Goal: Communication & Community: Answer question/provide support

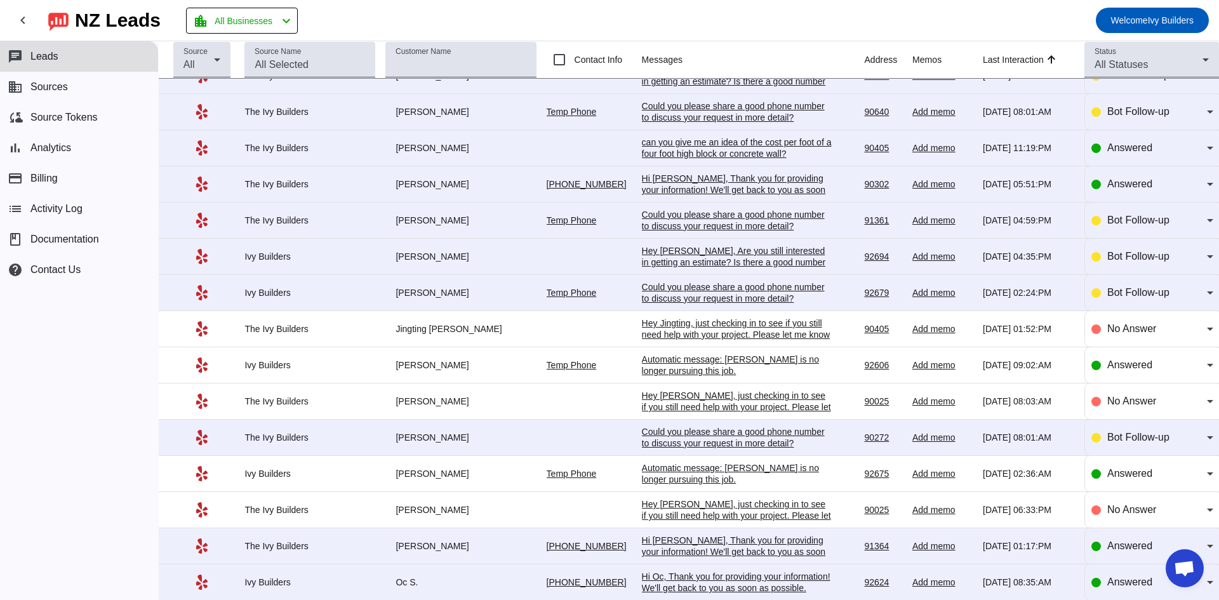
scroll to position [170, 0]
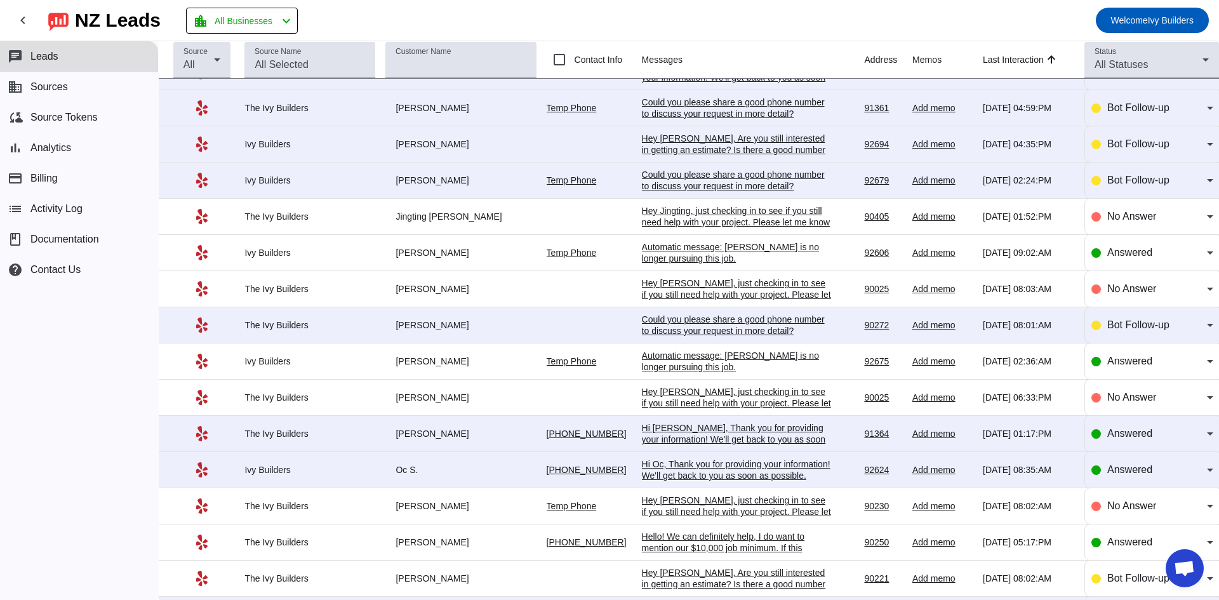
click at [711, 464] on div "Hi Oc, Thank you for providing your information! We'll get back to you as soon …" at bounding box center [737, 475] width 190 height 34
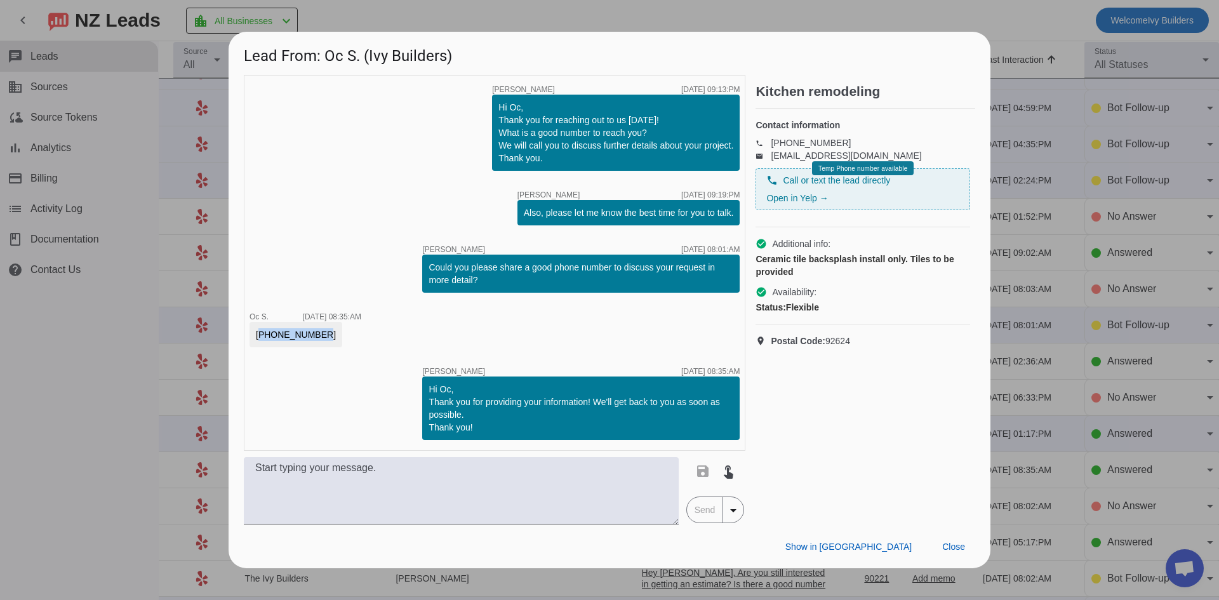
drag, startPoint x: 316, startPoint y: 331, endPoint x: 250, endPoint y: 335, distance: 66.1
click at [250, 335] on div "[PHONE_NUMBER]" at bounding box center [296, 334] width 93 height 25
copy div "[PHONE_NUMBER]"
click at [349, 498] on textarea at bounding box center [461, 490] width 435 height 67
paste textarea "Hello! We can definitely help, I do want to mention our $10,000 job minimum. If…"
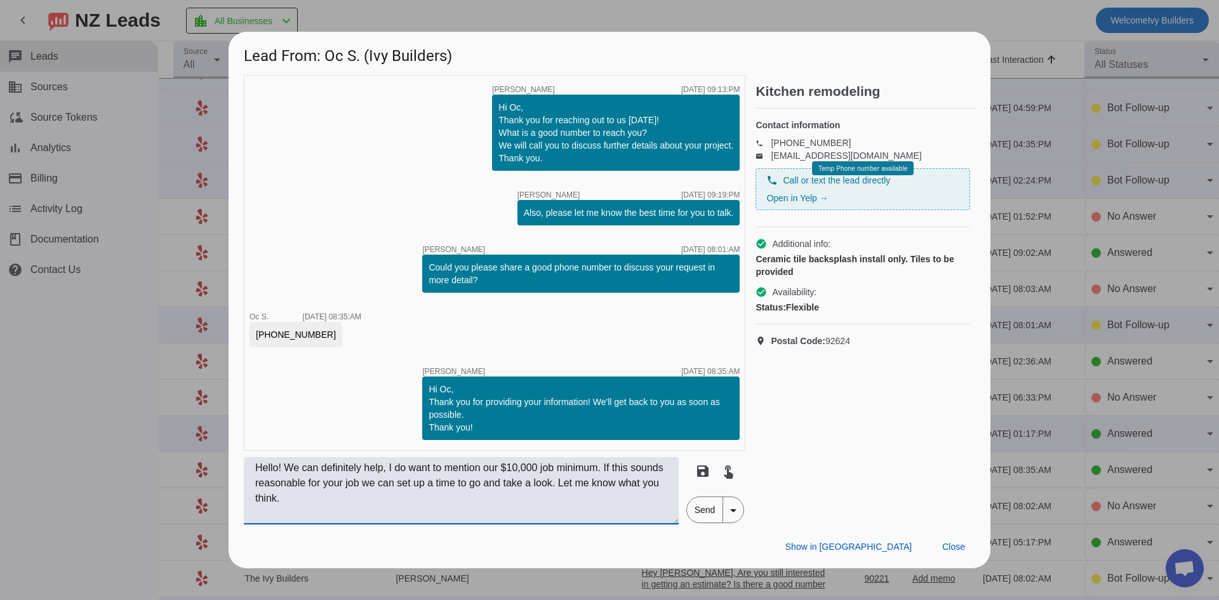
type textarea "Hello! We can definitely help, I do want to mention our $10,000 job minimum. If…"
click at [709, 510] on span "Send" at bounding box center [705, 509] width 36 height 25
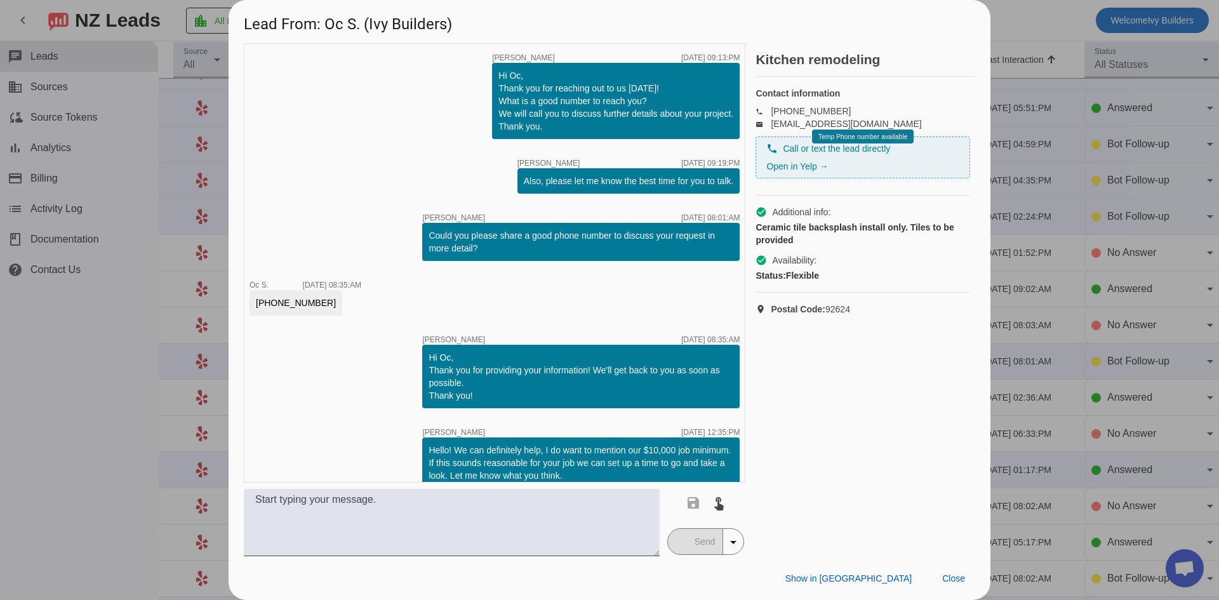
scroll to position [17, 0]
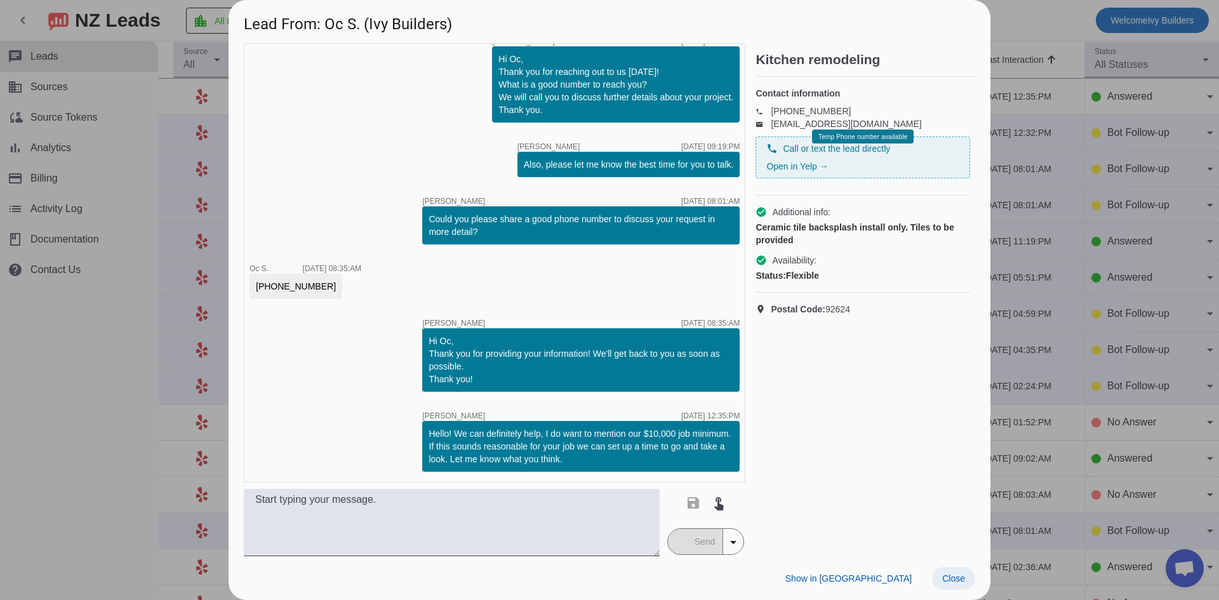
click at [959, 584] on span "Close" at bounding box center [953, 578] width 23 height 10
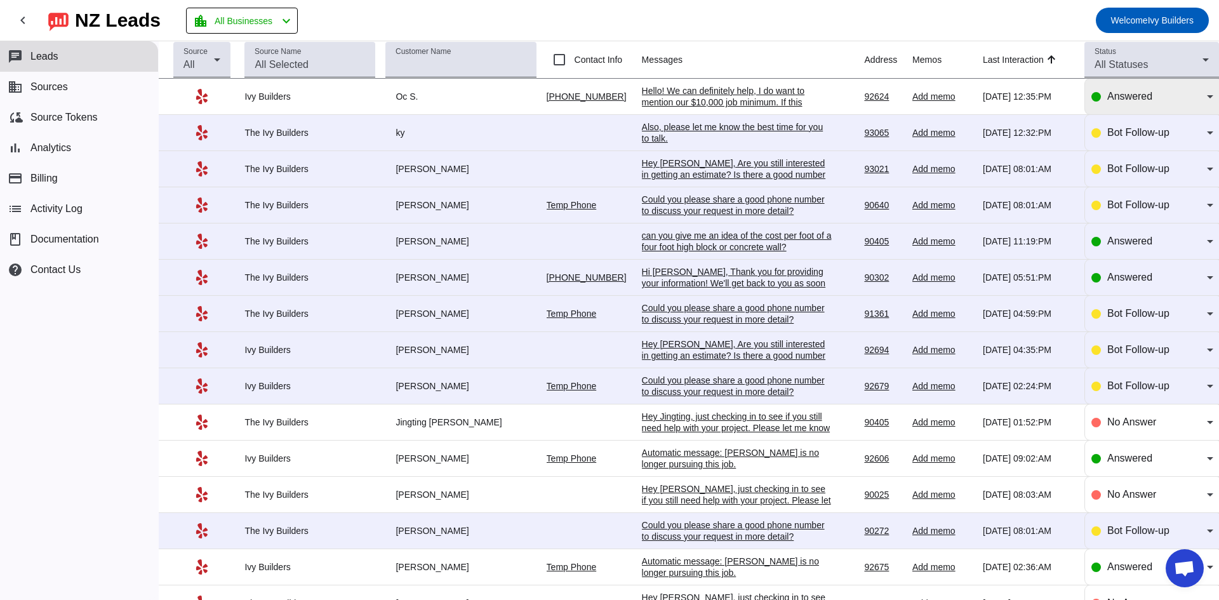
click at [1096, 96] on div "Answered" at bounding box center [1153, 96] width 122 height 15
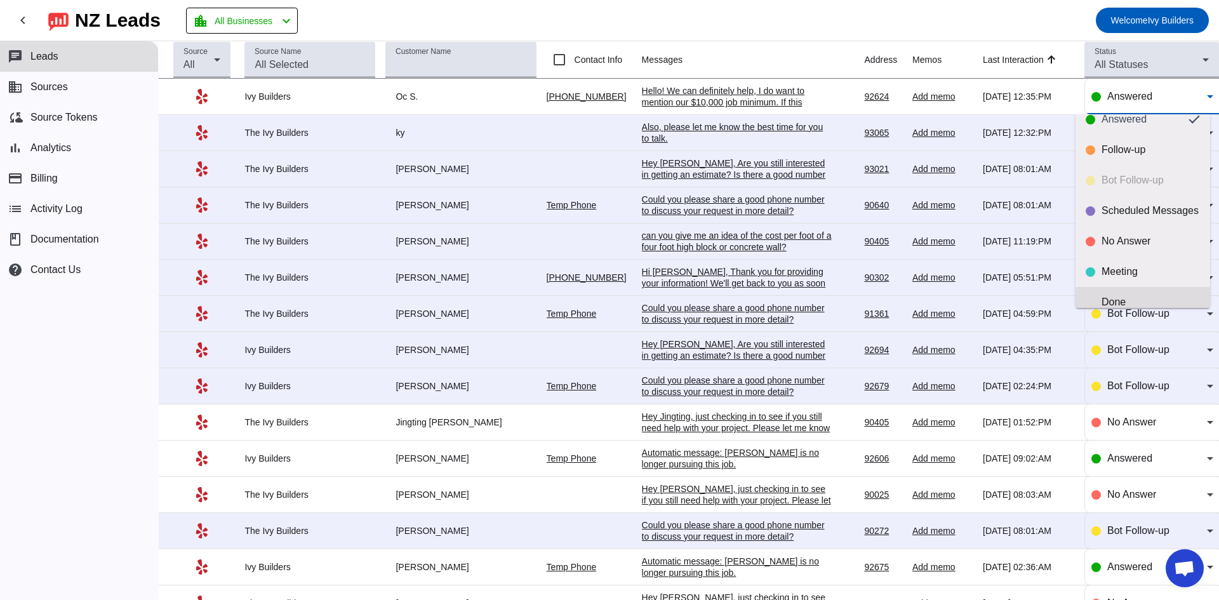
scroll to position [30, 0]
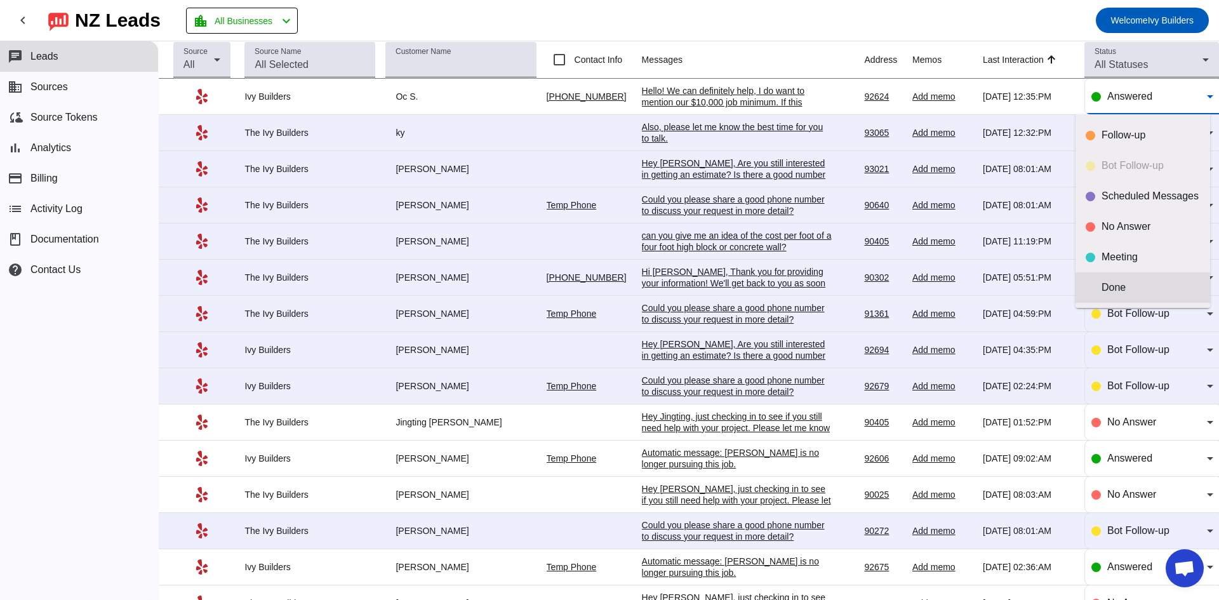
click at [1119, 293] on div "Done" at bounding box center [1151, 287] width 98 height 13
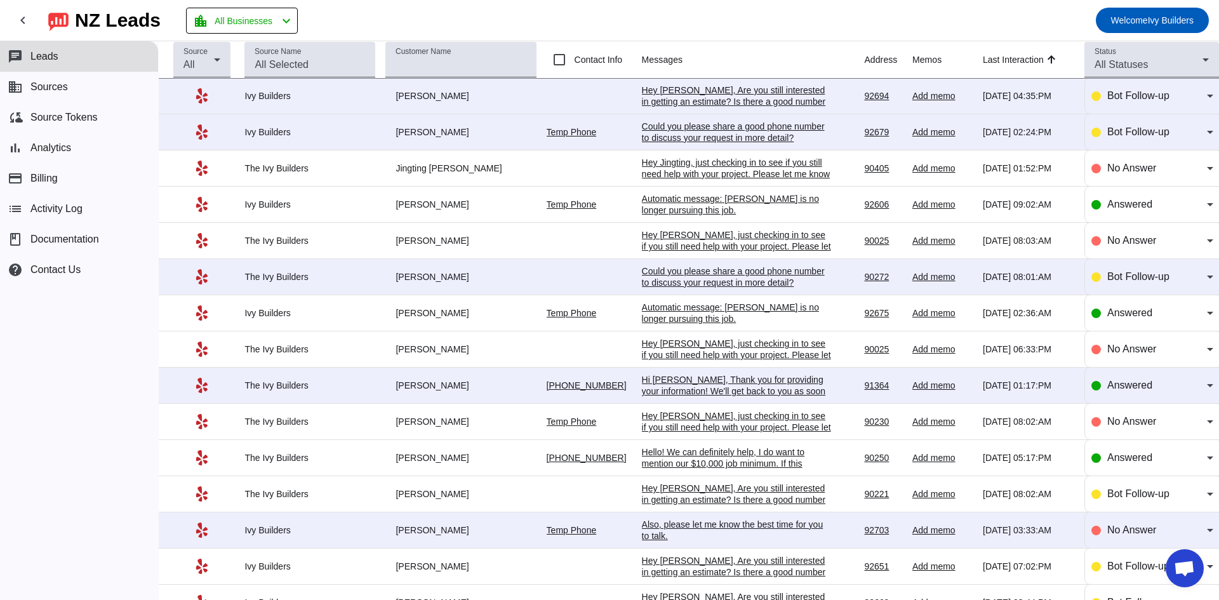
scroll to position [338, 0]
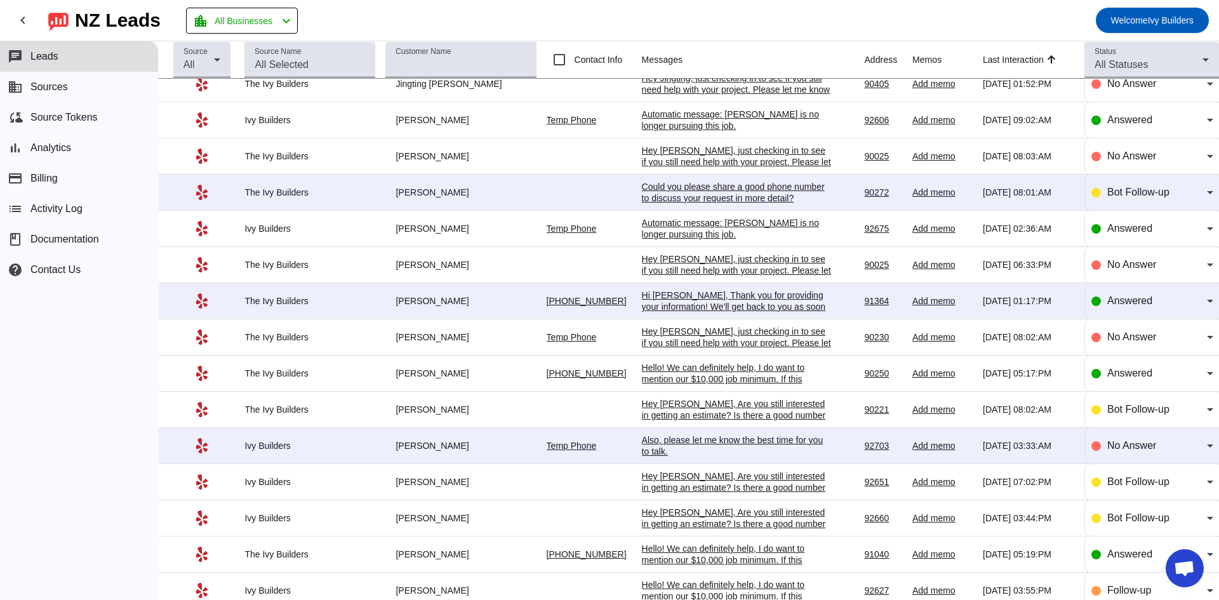
click at [502, 317] on td "[PERSON_NAME]" at bounding box center [465, 301] width 161 height 36
click at [674, 307] on div "Hi [PERSON_NAME], Thank you for providing your information! We'll get back to y…" at bounding box center [737, 307] width 190 height 34
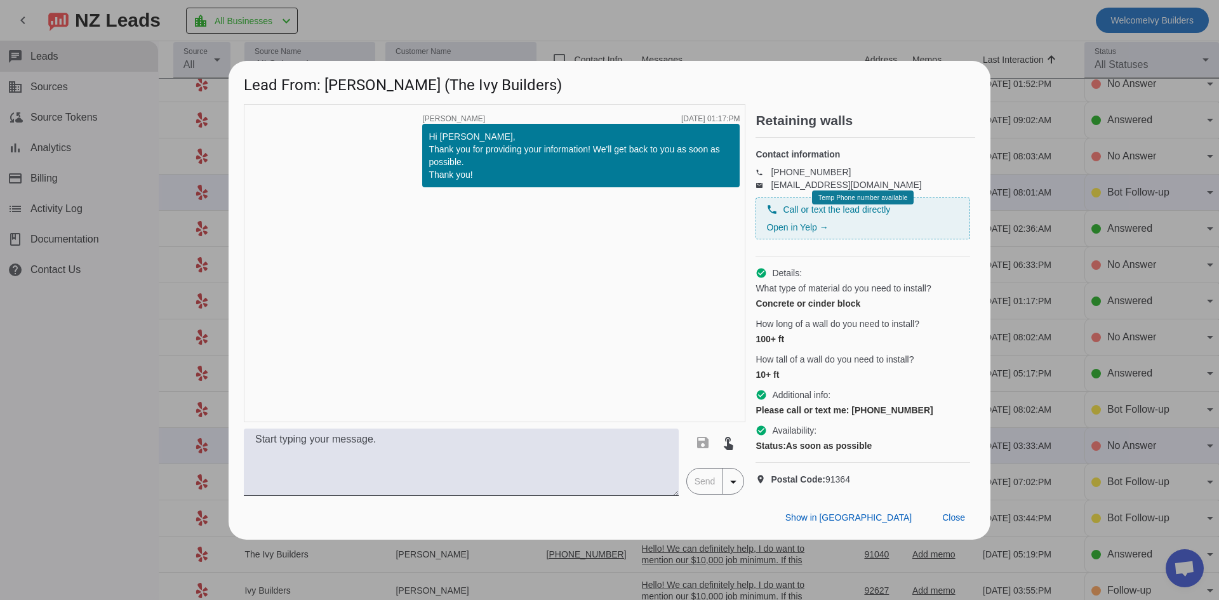
drag, startPoint x: 11, startPoint y: 342, endPoint x: 518, endPoint y: 371, distance: 507.6
click at [518, 370] on div "timer close [PERSON_NAME] [DATE] 01:17:PM Hi [PERSON_NAME], Thank you for provi…" at bounding box center [495, 263] width 502 height 318
drag, startPoint x: 918, startPoint y: 406, endPoint x: 853, endPoint y: 411, distance: 65.6
click at [853, 411] on div "Please call or text me: [PHONE_NUMBER]" at bounding box center [863, 410] width 215 height 13
copy div "[PHONE_NUMBER]"
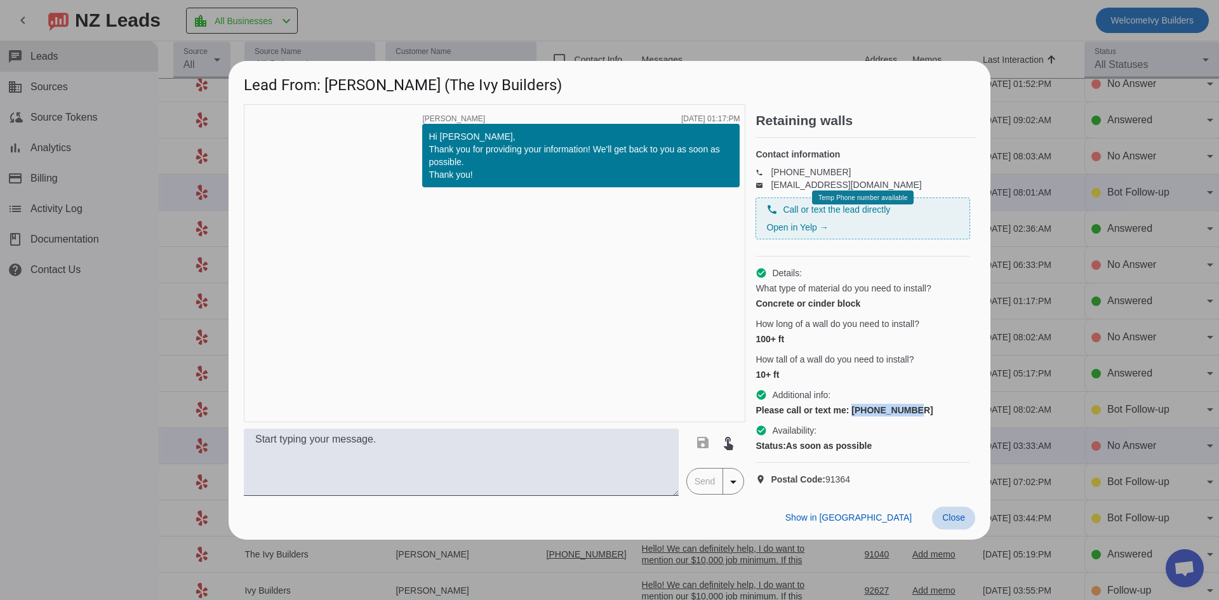
click at [949, 523] on span "Close" at bounding box center [953, 517] width 23 height 10
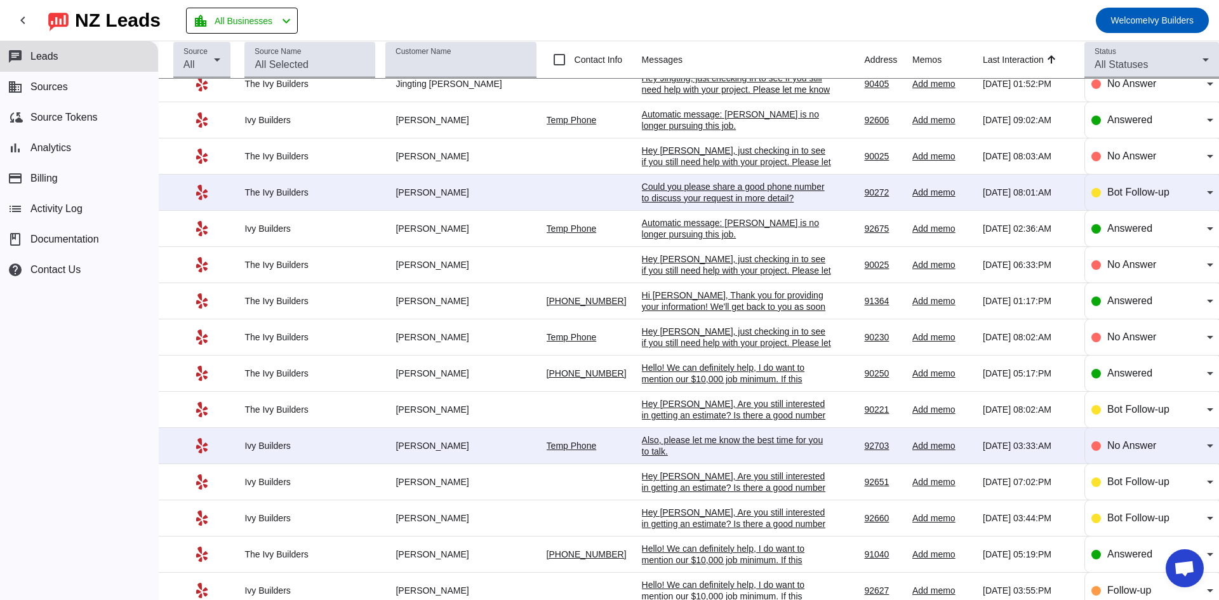
scroll to position [0, 0]
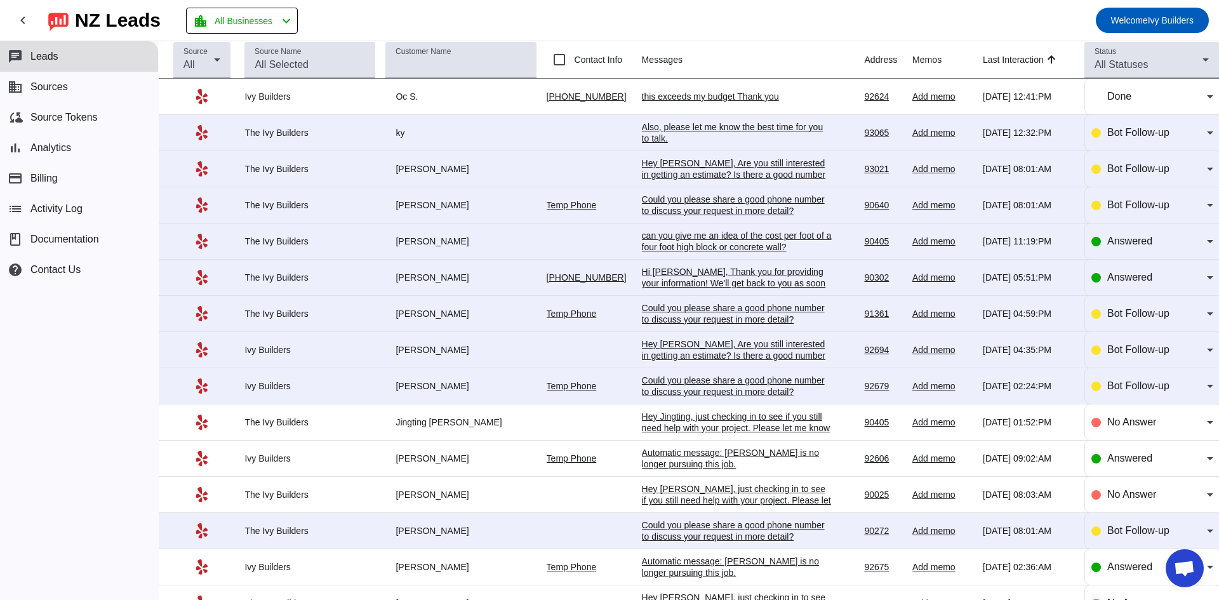
click at [707, 87] on td "this exceeds my budget Thank you [DATE] 12:41:PM" at bounding box center [753, 97] width 223 height 36
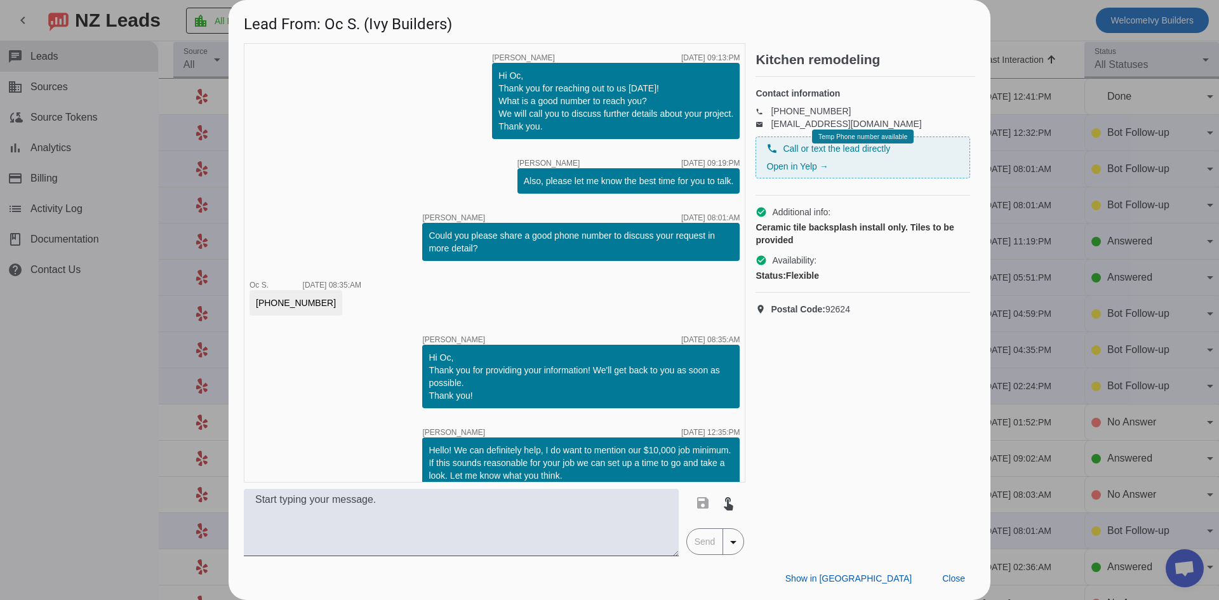
scroll to position [71, 0]
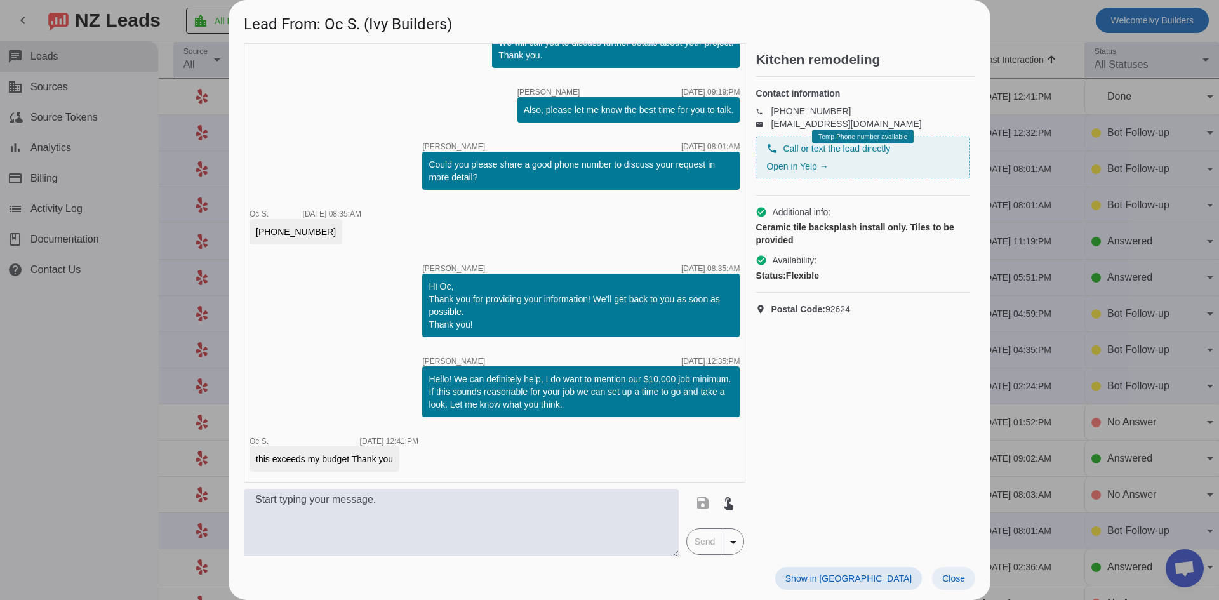
click at [958, 571] on span at bounding box center [953, 578] width 43 height 23
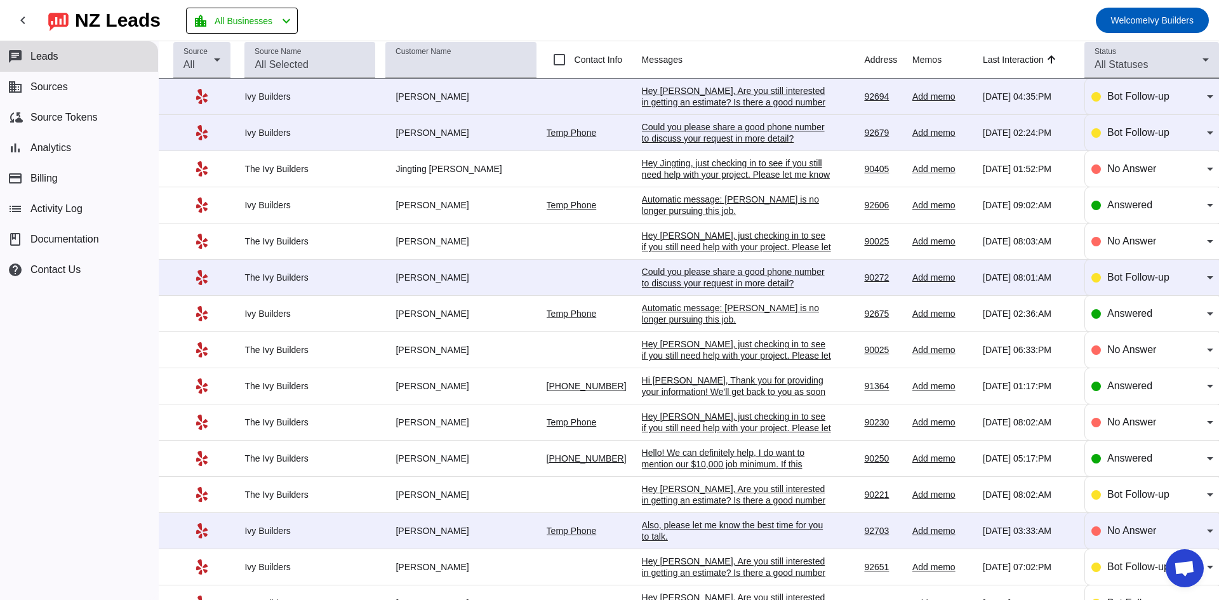
scroll to position [254, 0]
click at [1111, 382] on span "Answered" at bounding box center [1129, 385] width 45 height 11
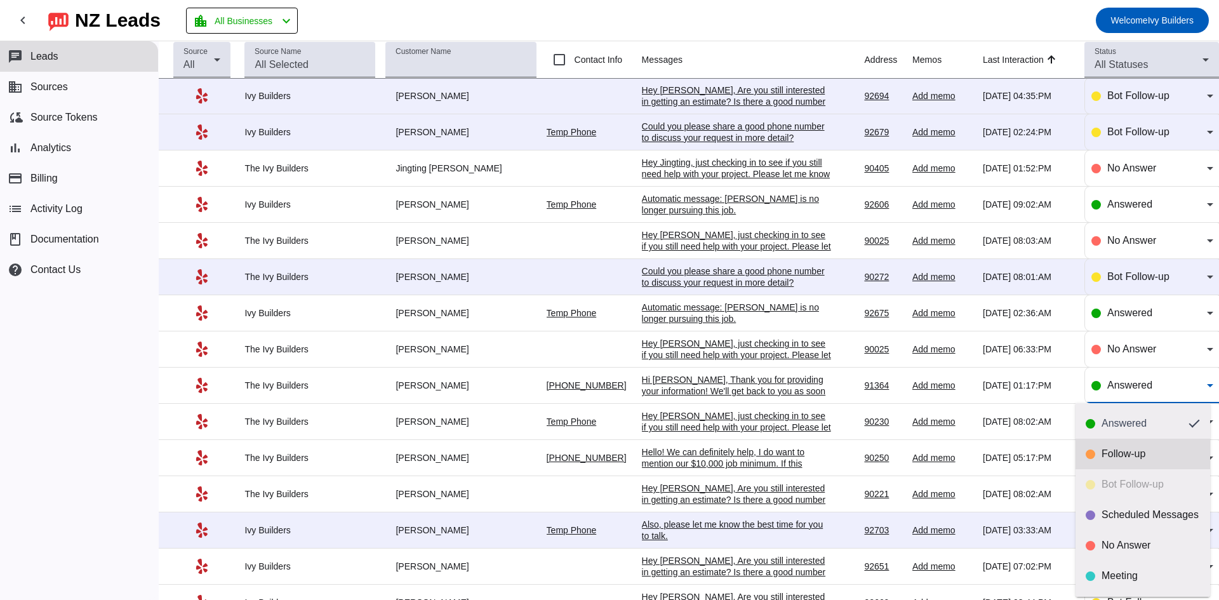
click at [1129, 454] on div "Follow-up" at bounding box center [1151, 454] width 98 height 13
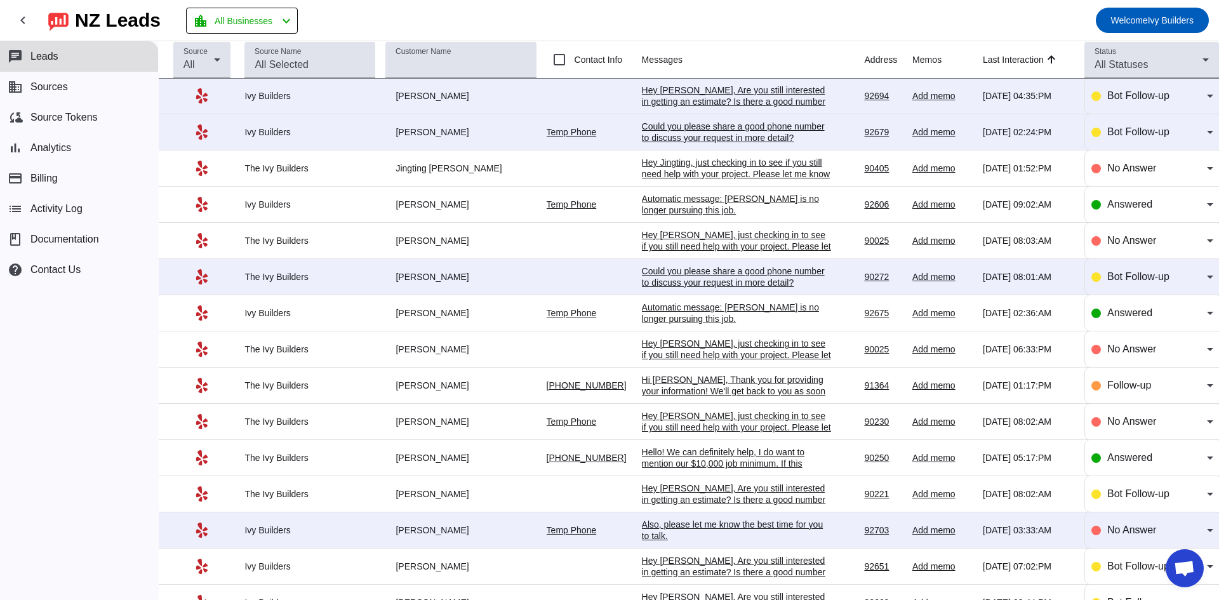
click at [737, 523] on div "Also, please let me know the best time for you to talk.​" at bounding box center [737, 530] width 190 height 23
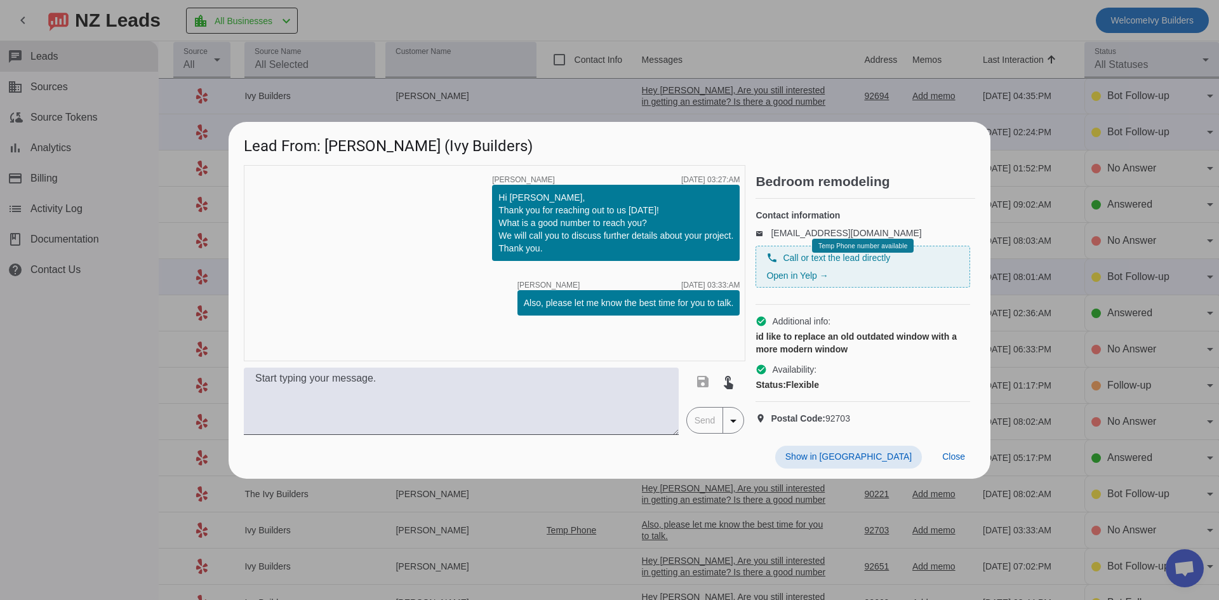
click at [952, 455] on div "Show in Yelp Close" at bounding box center [610, 457] width 762 height 44
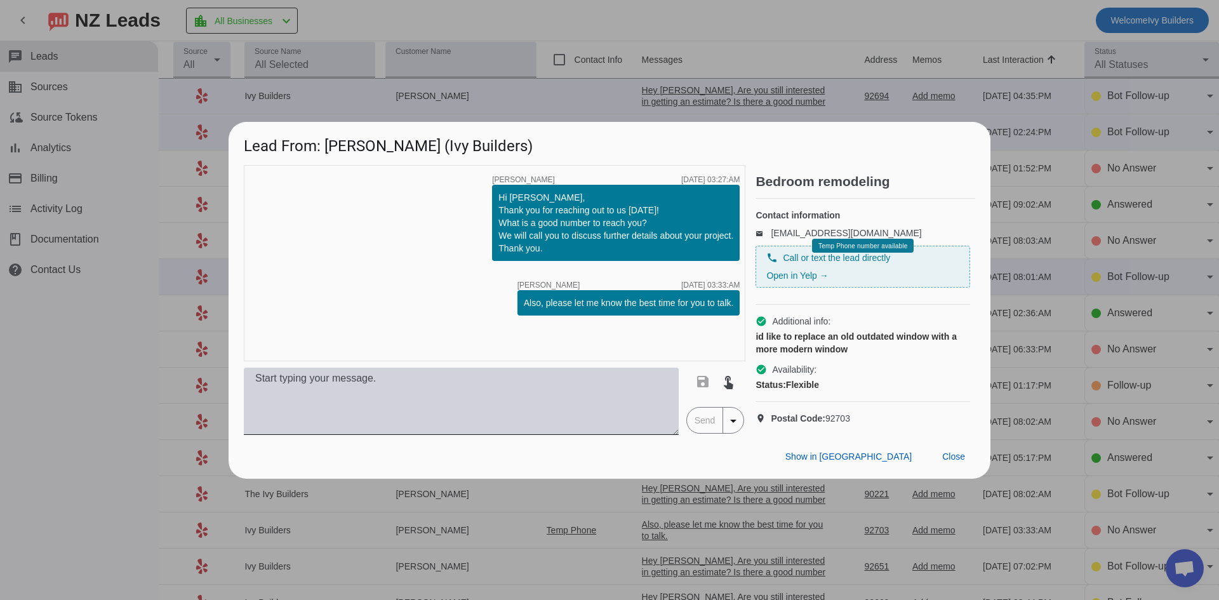
click at [333, 411] on textarea at bounding box center [461, 401] width 435 height 67
paste textarea "Hello! We can definitely help, I do want to mention our $10,000 job minimum. If…"
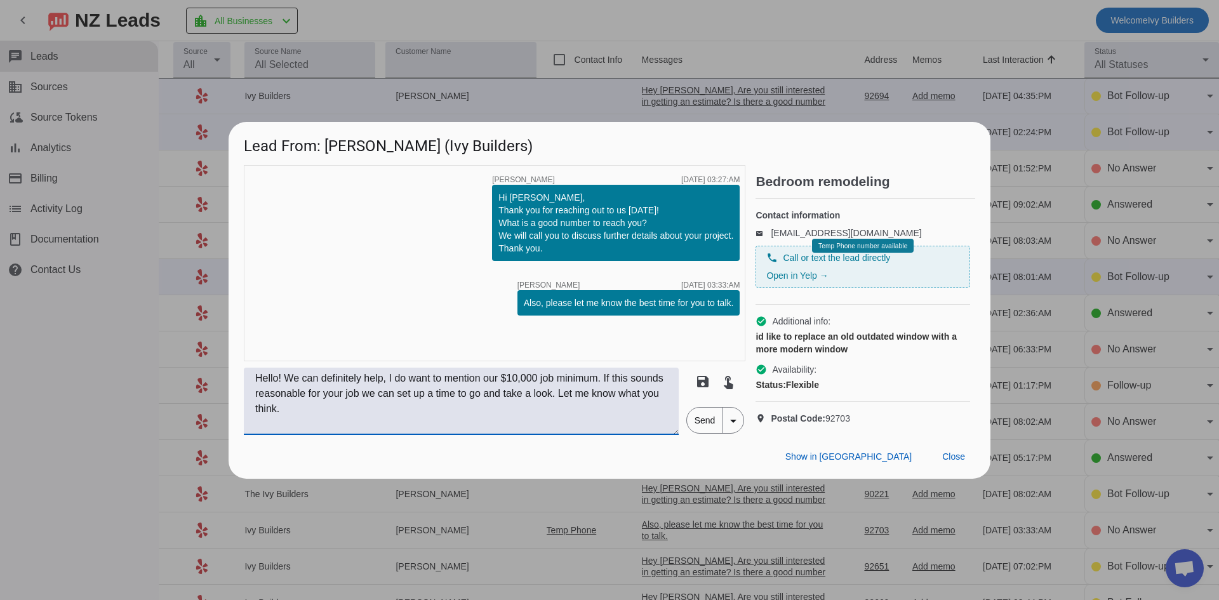
type textarea "Hello! We can definitely help, I do want to mention our $10,000 job minimum. If…"
click at [712, 430] on span "Send" at bounding box center [705, 420] width 36 height 25
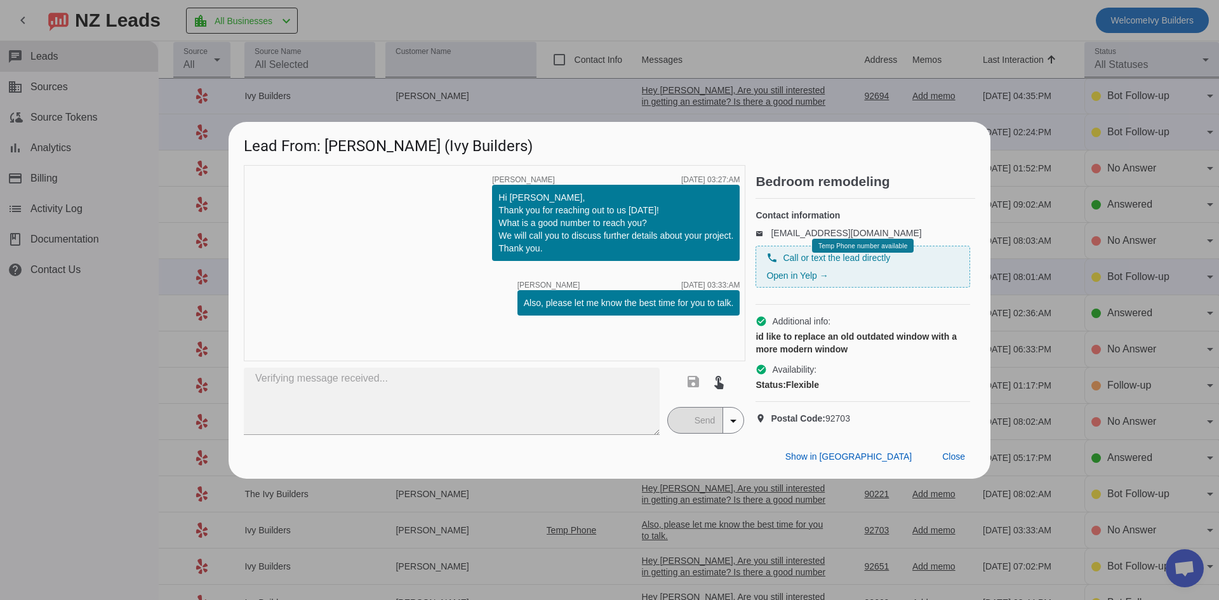
type textarea "Hello! We can definitely help, I do want to mention our $10,000 job minimum. If…"
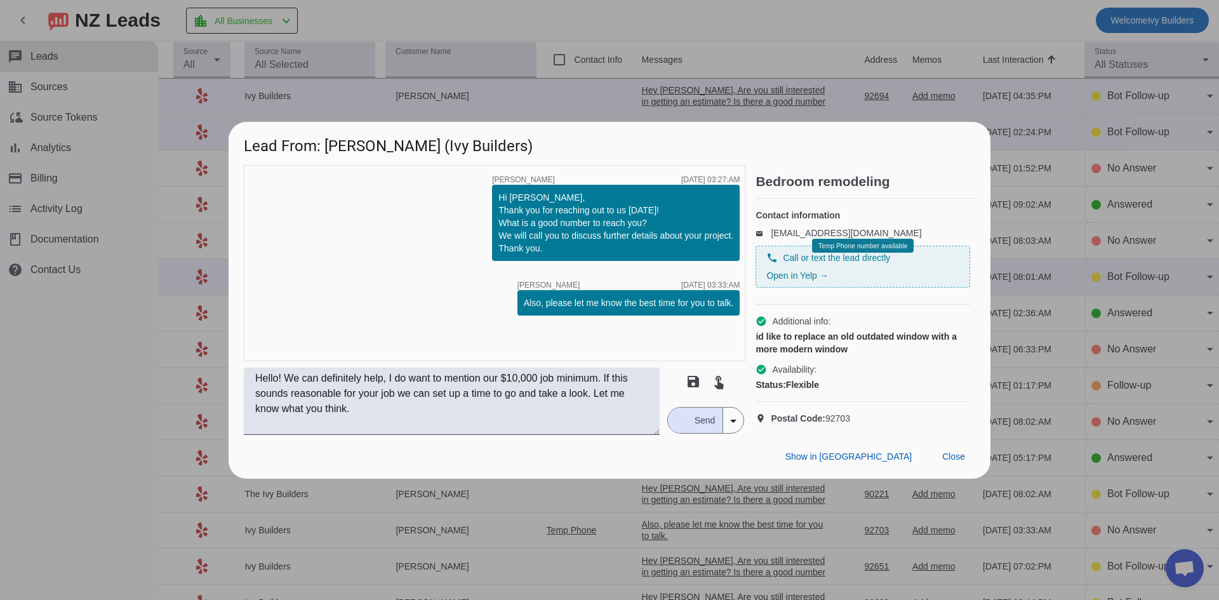
click at [248, 277] on div "timer close [PERSON_NAME] [DATE] 03:27:AM Hi [PERSON_NAME], Thank you for reach…" at bounding box center [495, 263] width 502 height 196
click at [700, 433] on span "Send" at bounding box center [705, 420] width 36 height 25
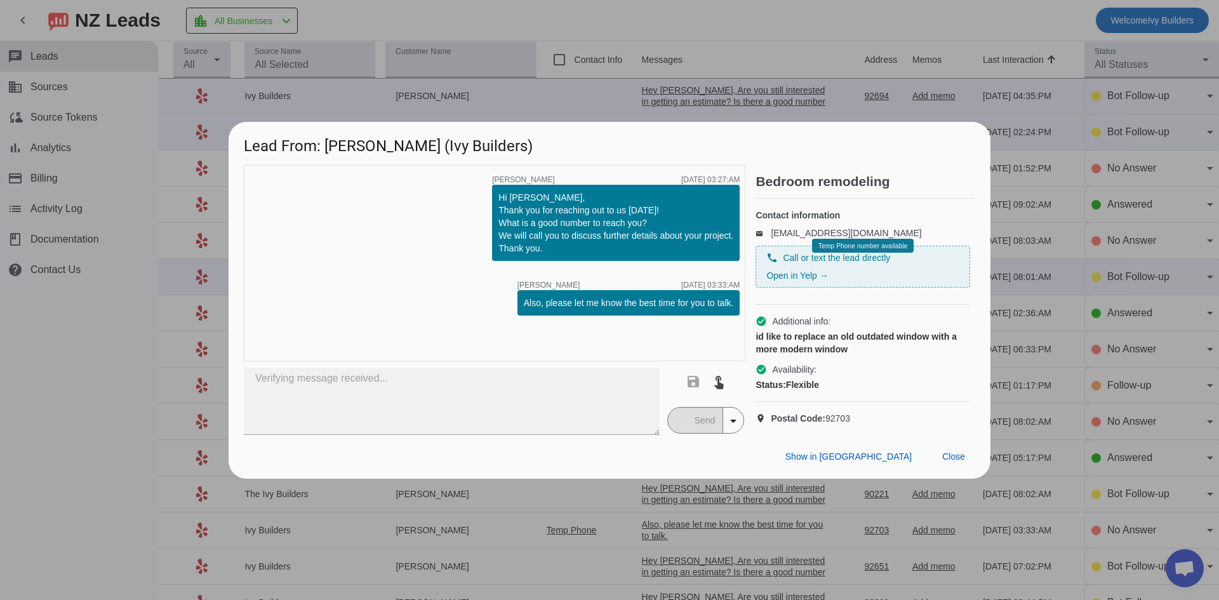
type textarea "Hello! We can definitely help, I do want to mention our $10,000 job minimum. If…"
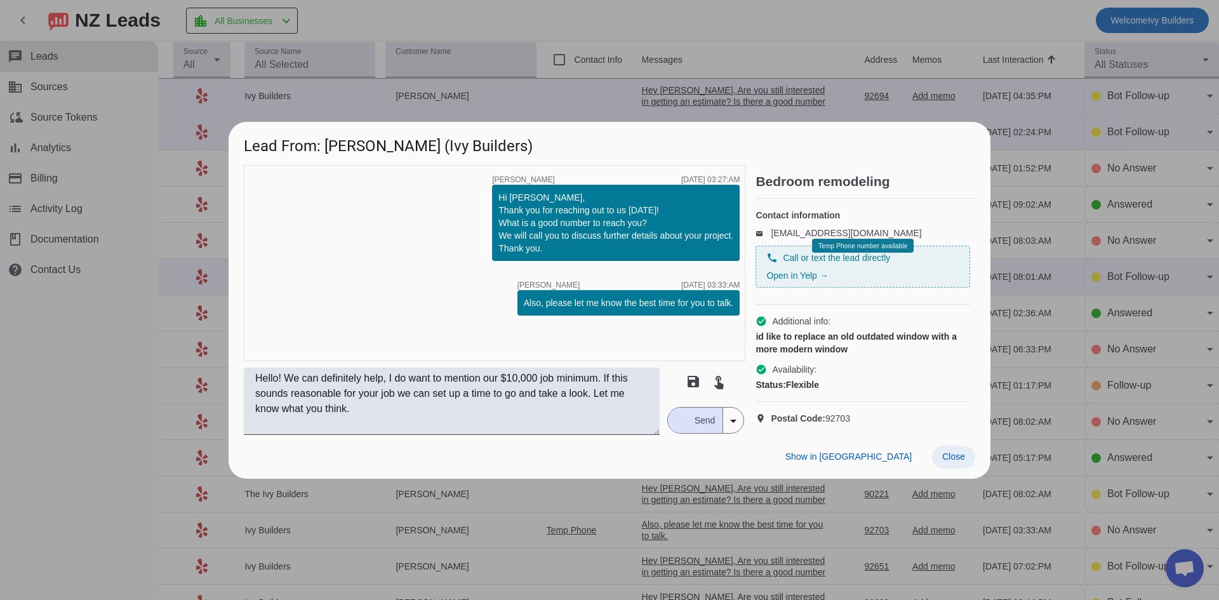
click at [961, 462] on span "Close" at bounding box center [953, 456] width 23 height 10
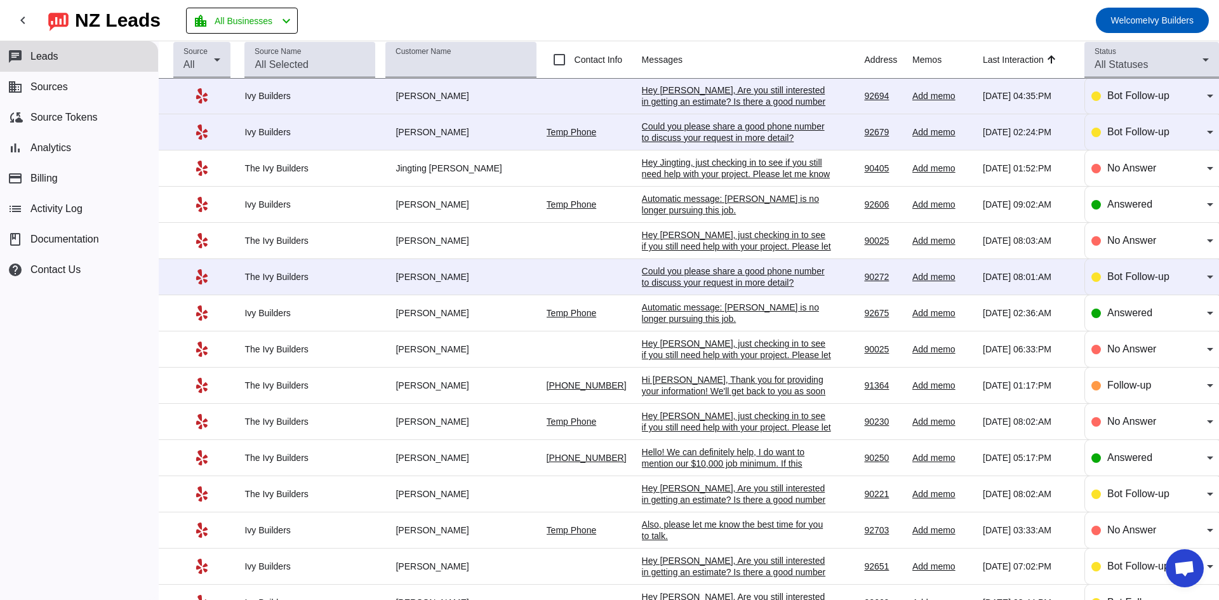
click at [697, 283] on div "Could you please share a good phone number to discuss your request in more deta…" at bounding box center [737, 276] width 190 height 23
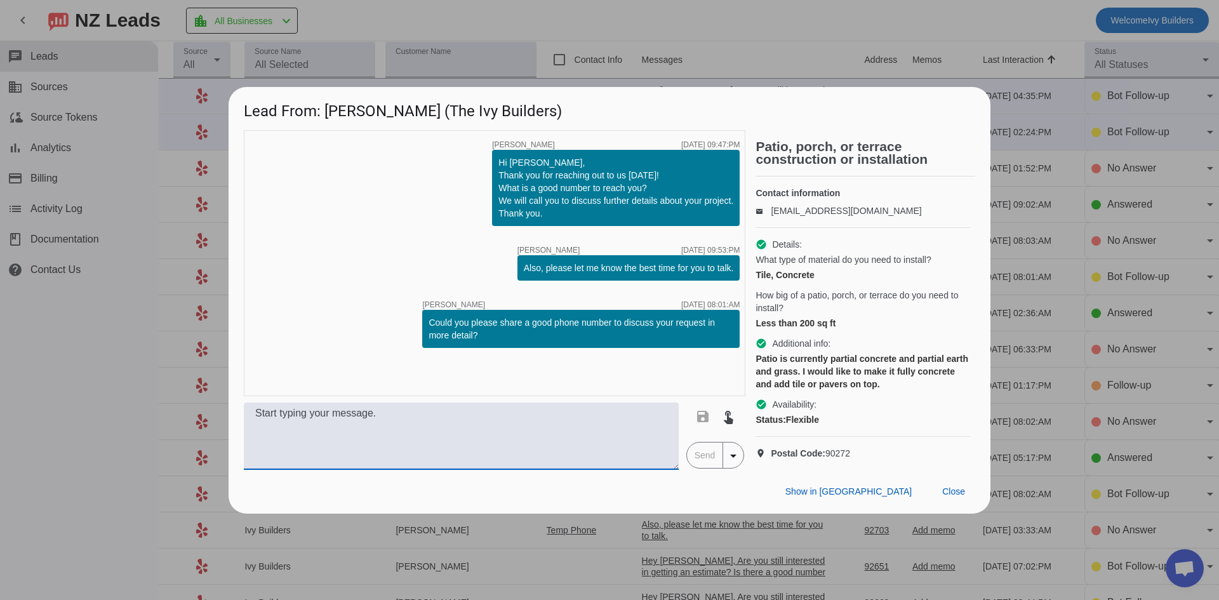
click at [472, 430] on textarea at bounding box center [461, 436] width 435 height 67
paste textarea "Hello! We can definitely help, I do want to mention our $10,000 job minimum. If…"
type textarea "Hello! We can definitely help, I do want to mention our $10,000 job minimum. If…"
click at [711, 468] on span "Send" at bounding box center [705, 455] width 36 height 25
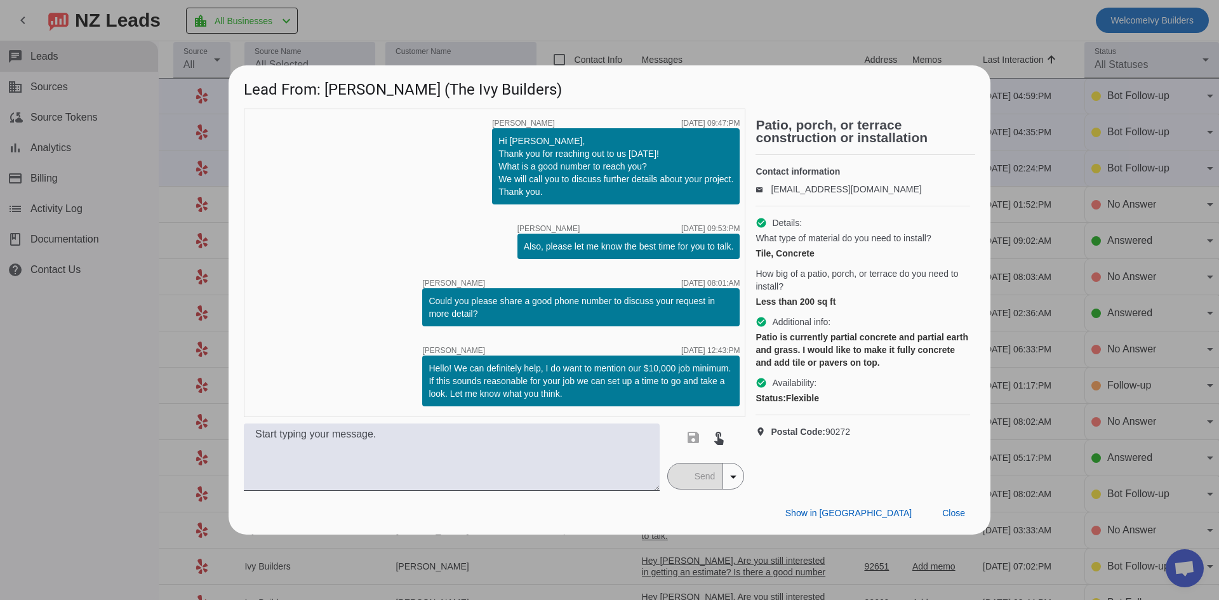
scroll to position [0, 0]
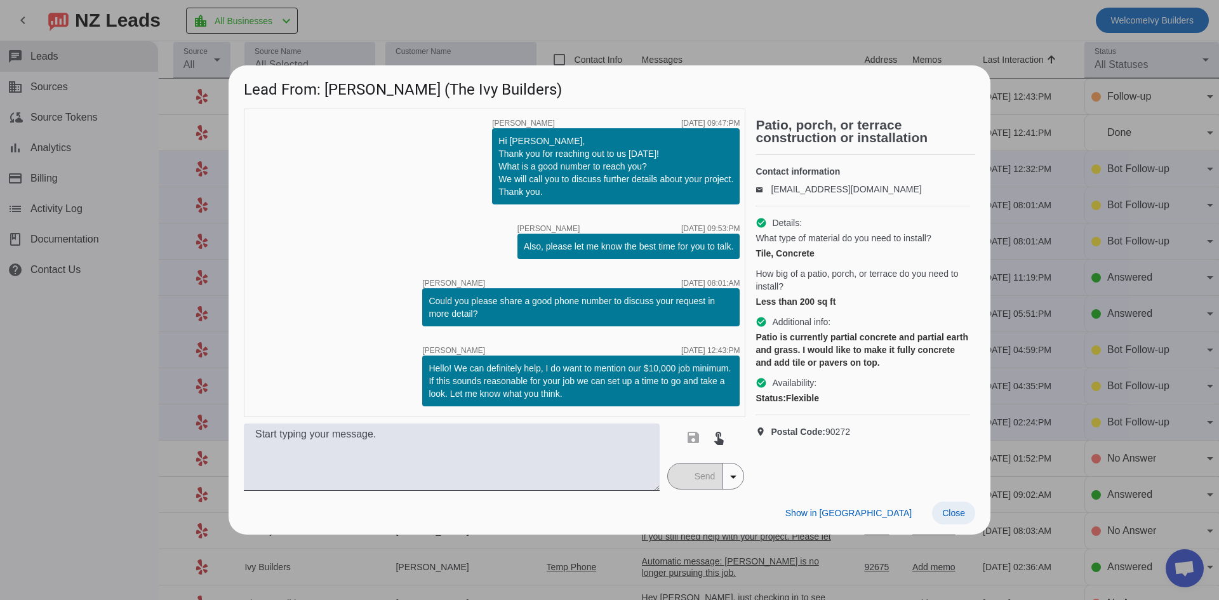
click at [960, 513] on span "Close" at bounding box center [953, 513] width 23 height 10
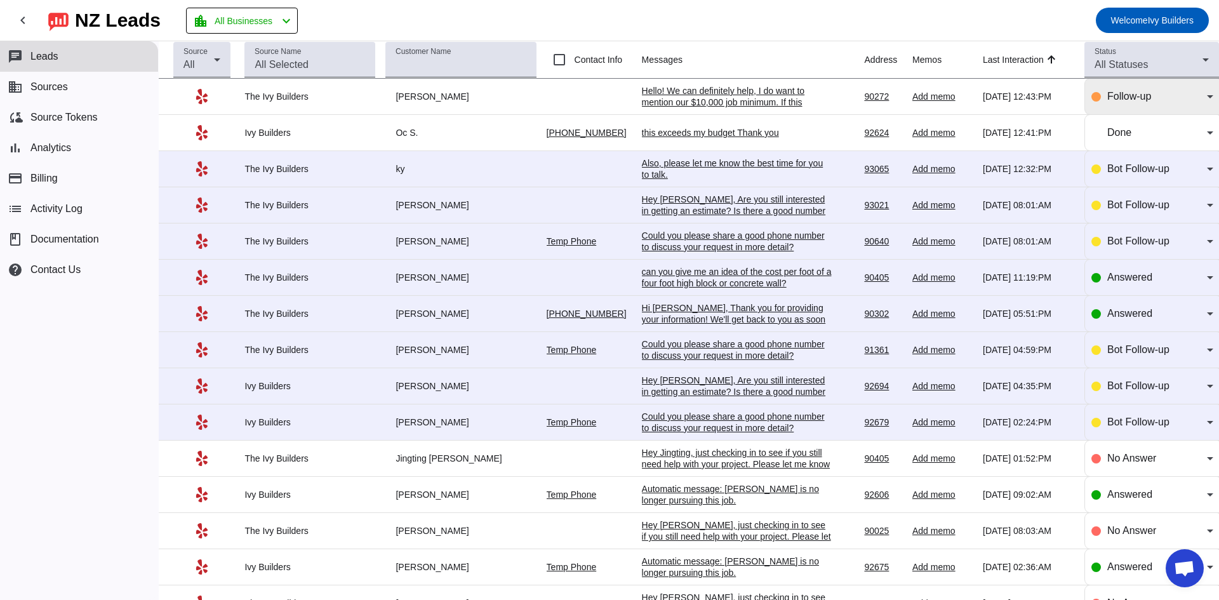
click at [1107, 97] on span "Follow-up" at bounding box center [1129, 96] width 44 height 11
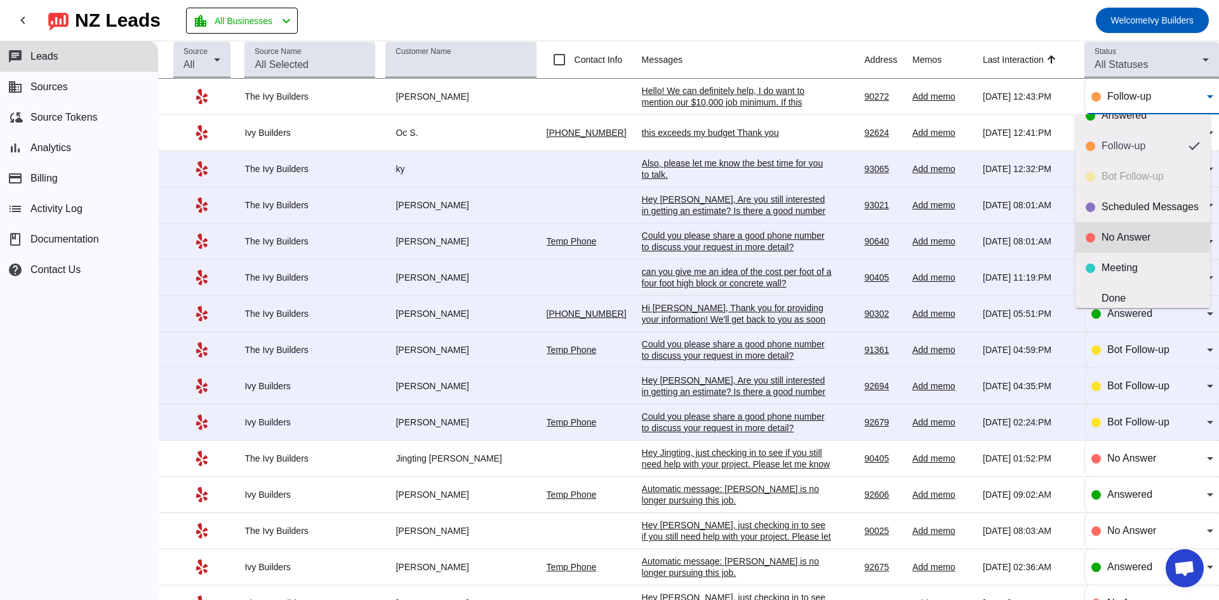
scroll to position [30, 0]
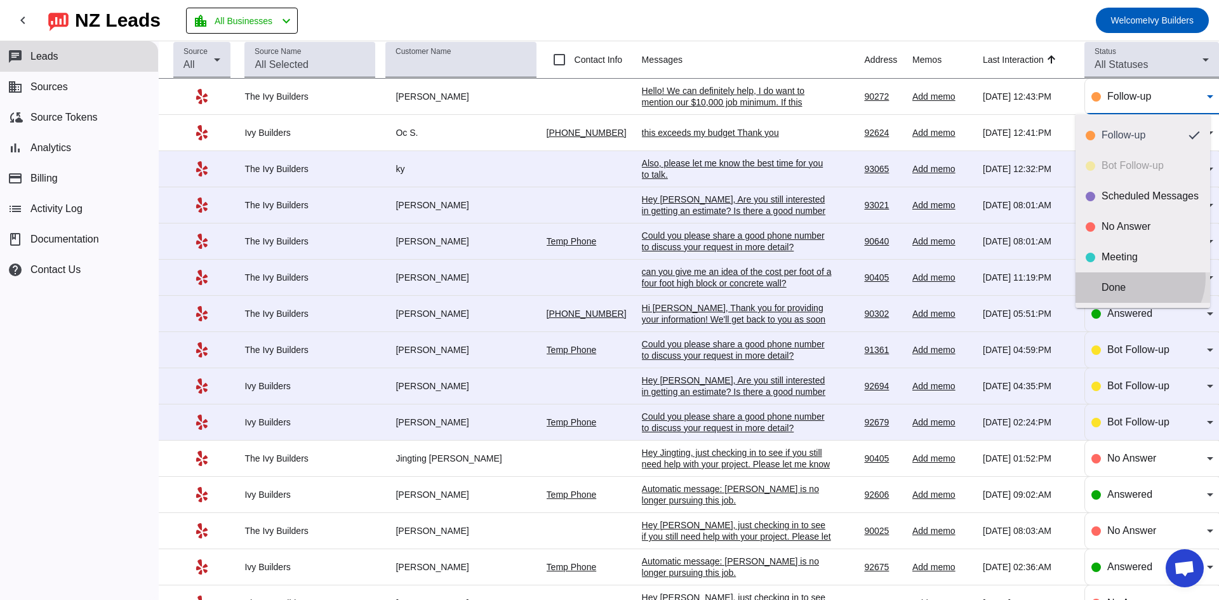
click at [1136, 277] on mat-option "Done" at bounding box center [1143, 287] width 135 height 30
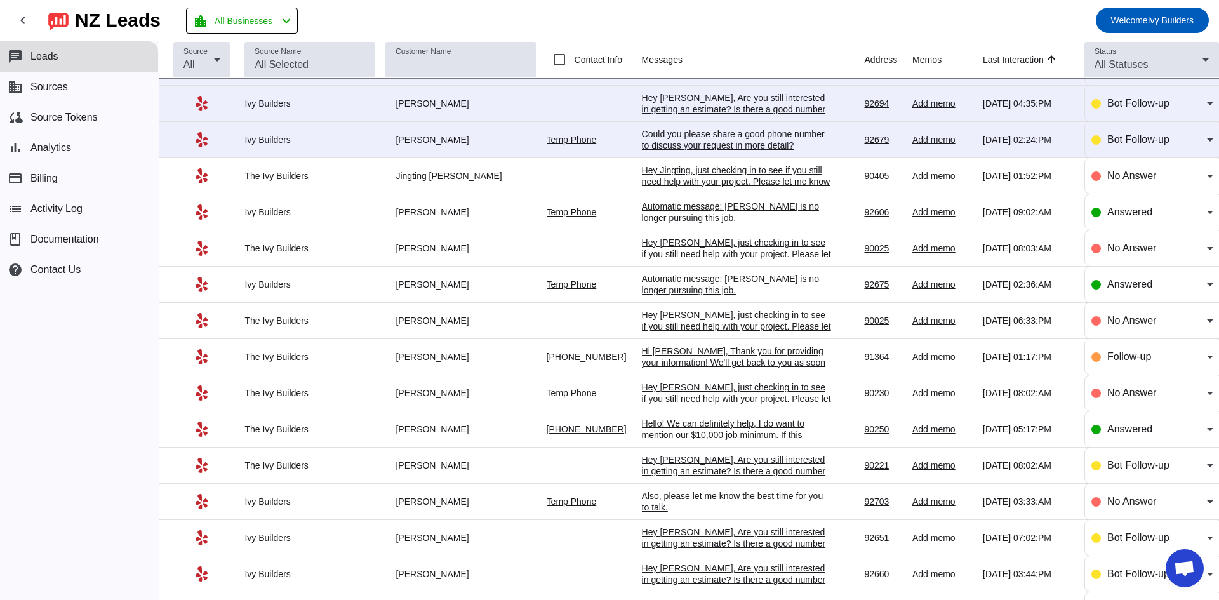
scroll to position [254, 0]
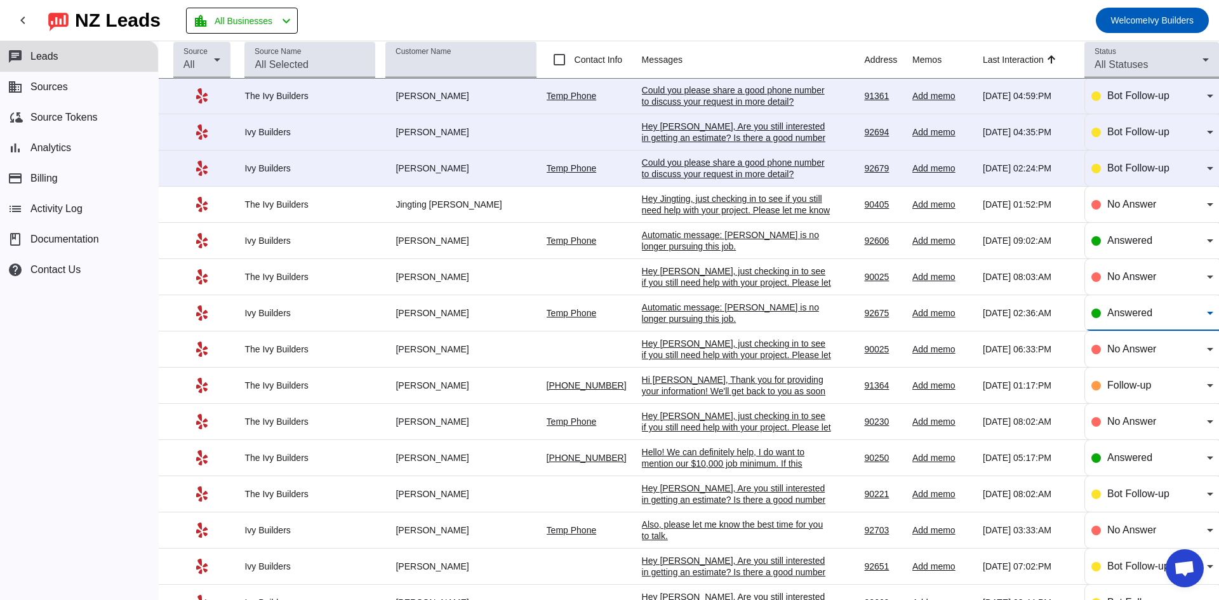
click at [1107, 310] on span "Answered" at bounding box center [1129, 312] width 45 height 11
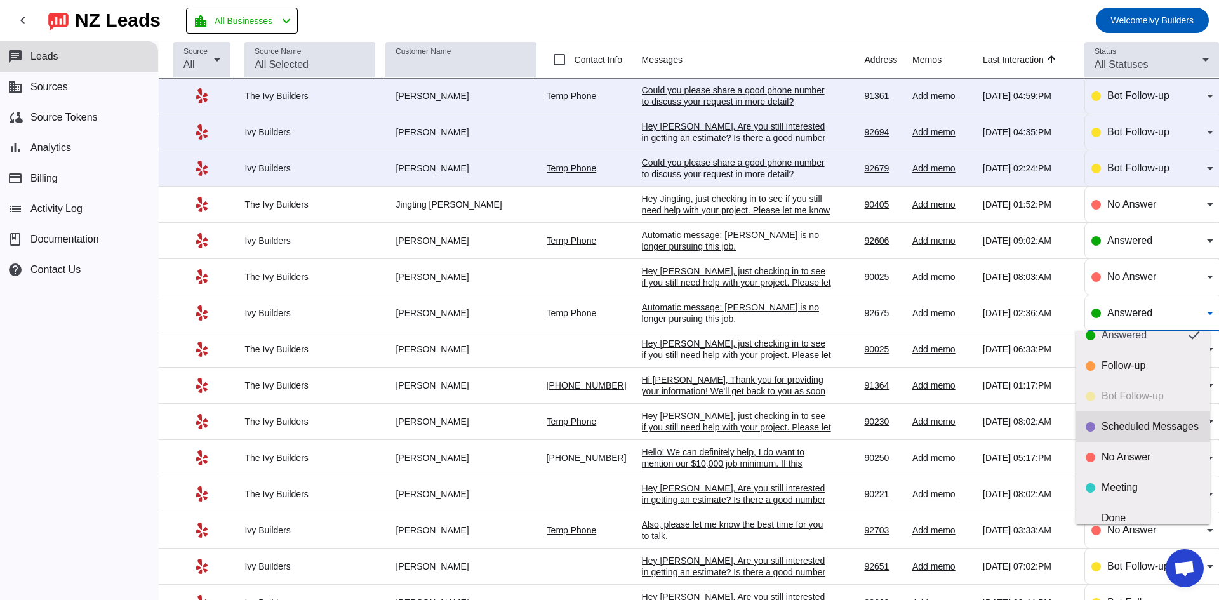
scroll to position [30, 0]
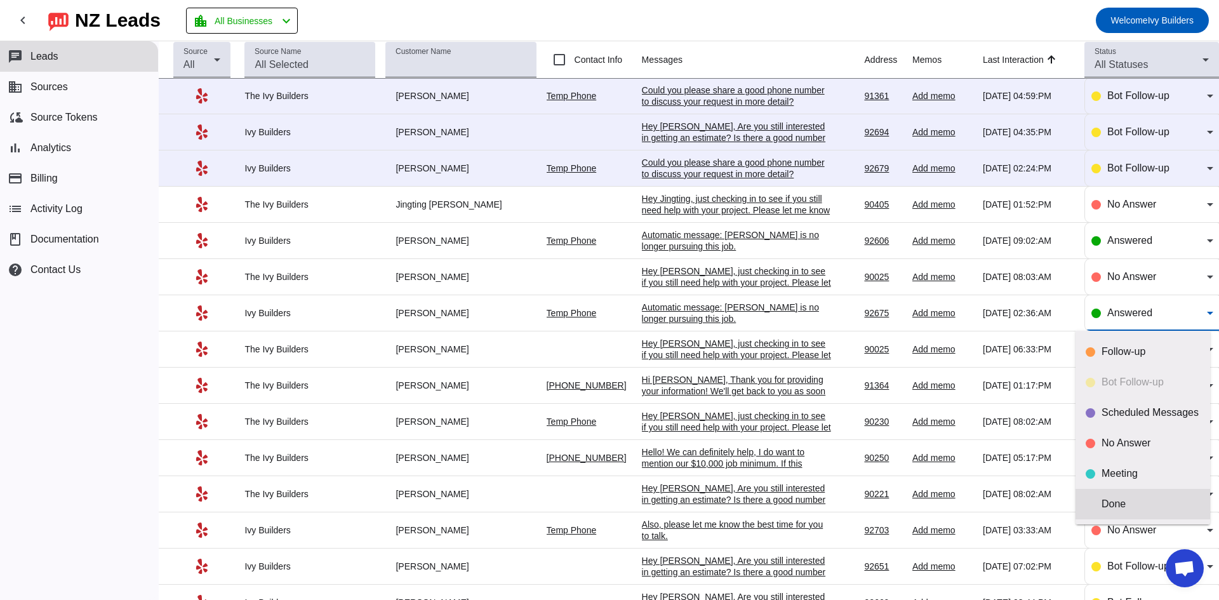
click at [1144, 507] on div "Done" at bounding box center [1151, 504] width 98 height 13
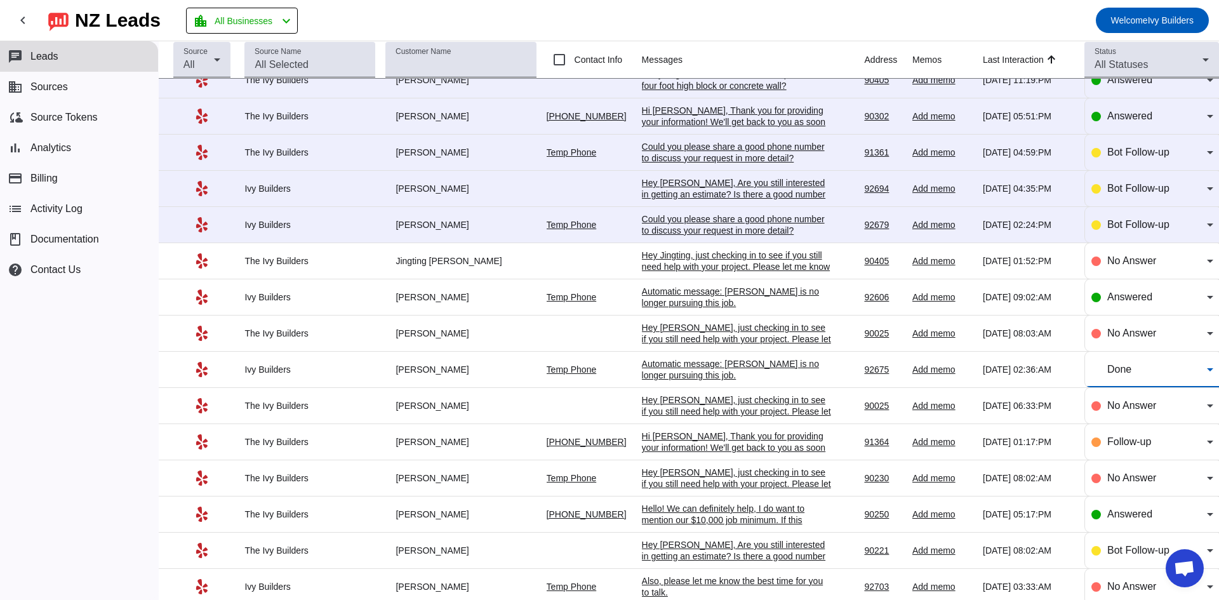
scroll to position [170, 0]
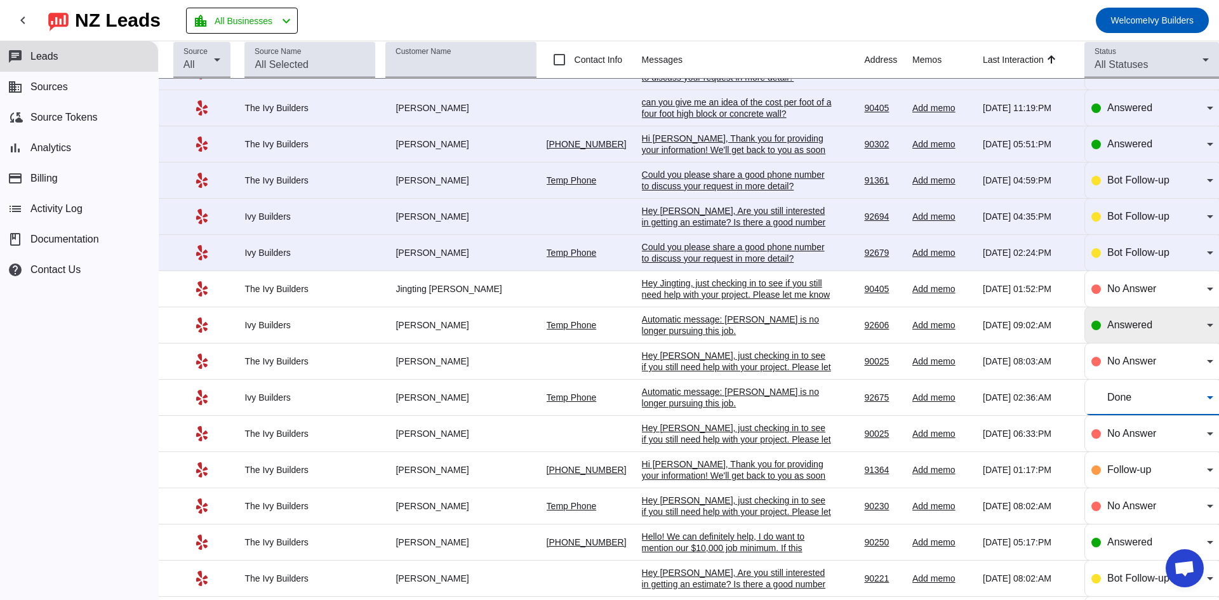
click at [1126, 330] on span "Answered" at bounding box center [1129, 324] width 45 height 11
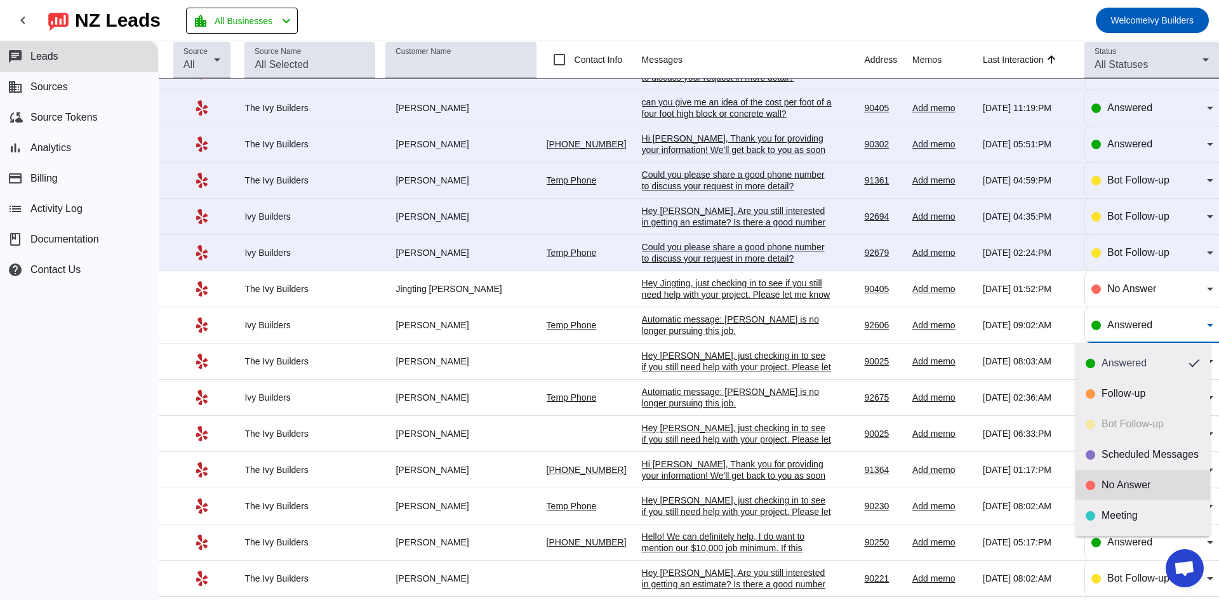
scroll to position [30, 0]
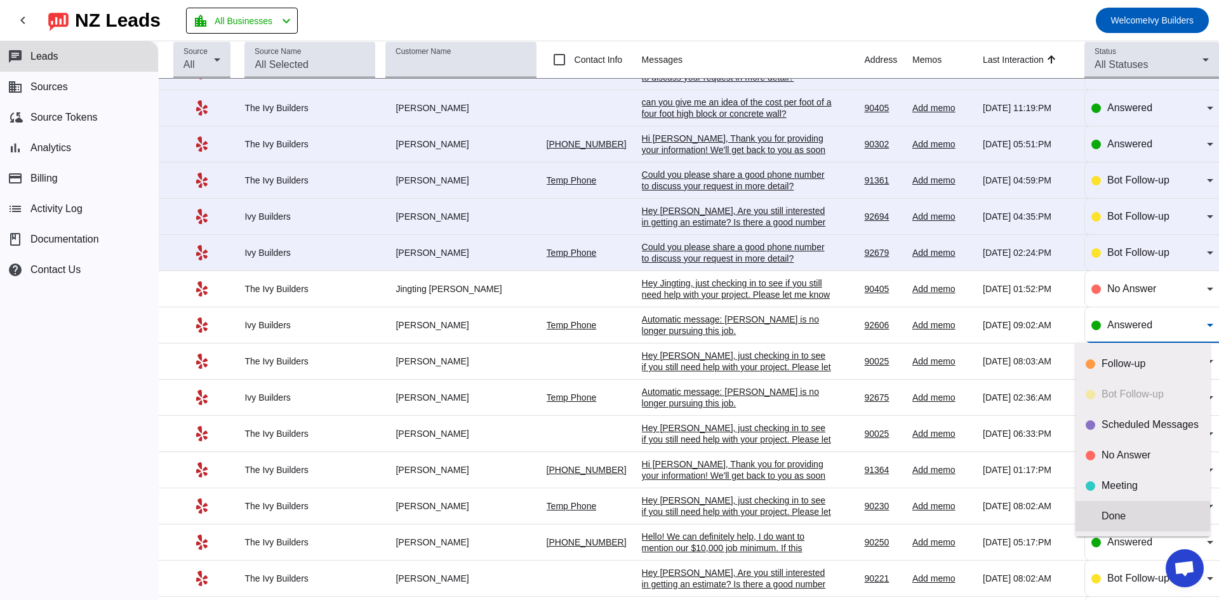
click at [1131, 518] on div "Done" at bounding box center [1151, 516] width 98 height 13
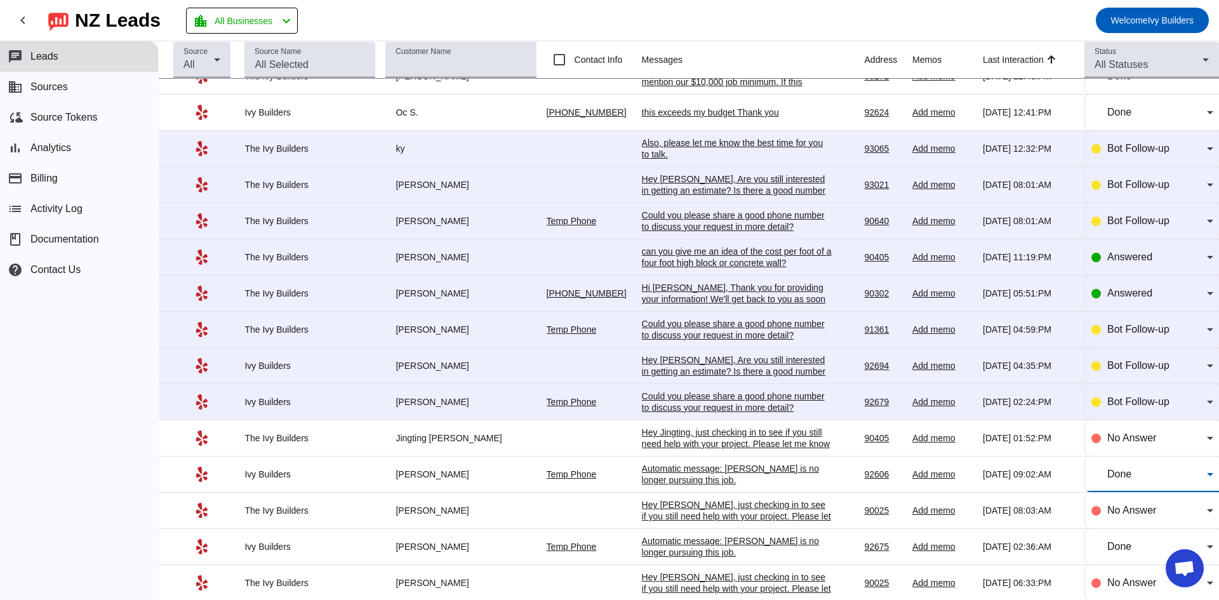
scroll to position [0, 0]
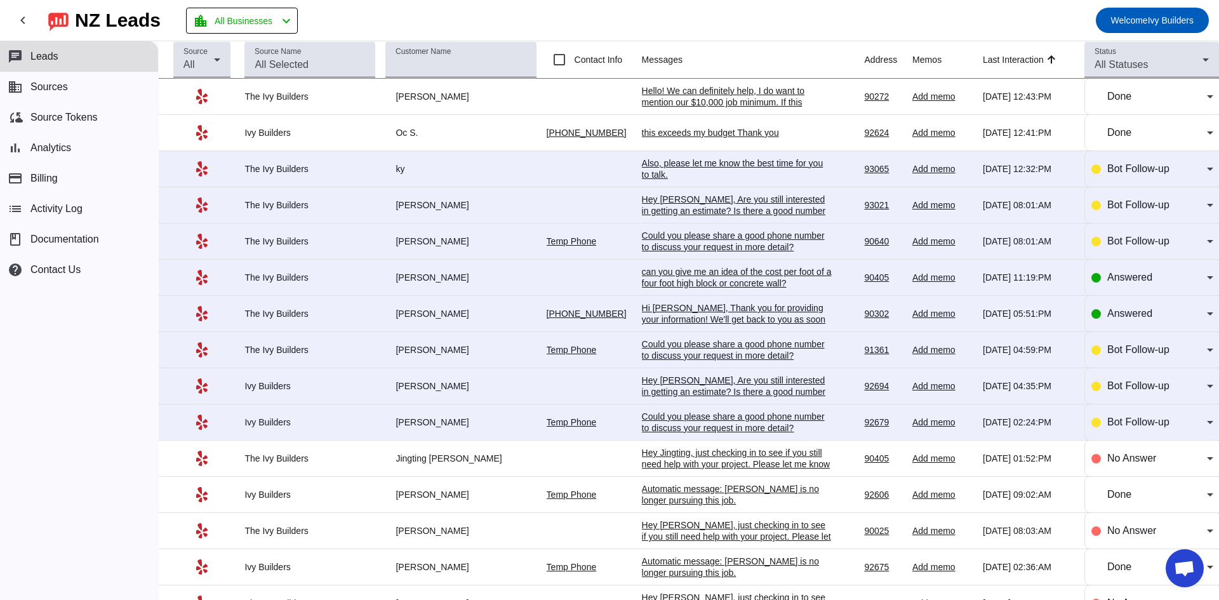
click at [740, 425] on div "Could you please share a good phone number to discuss your request in more deta…" at bounding box center [737, 422] width 190 height 23
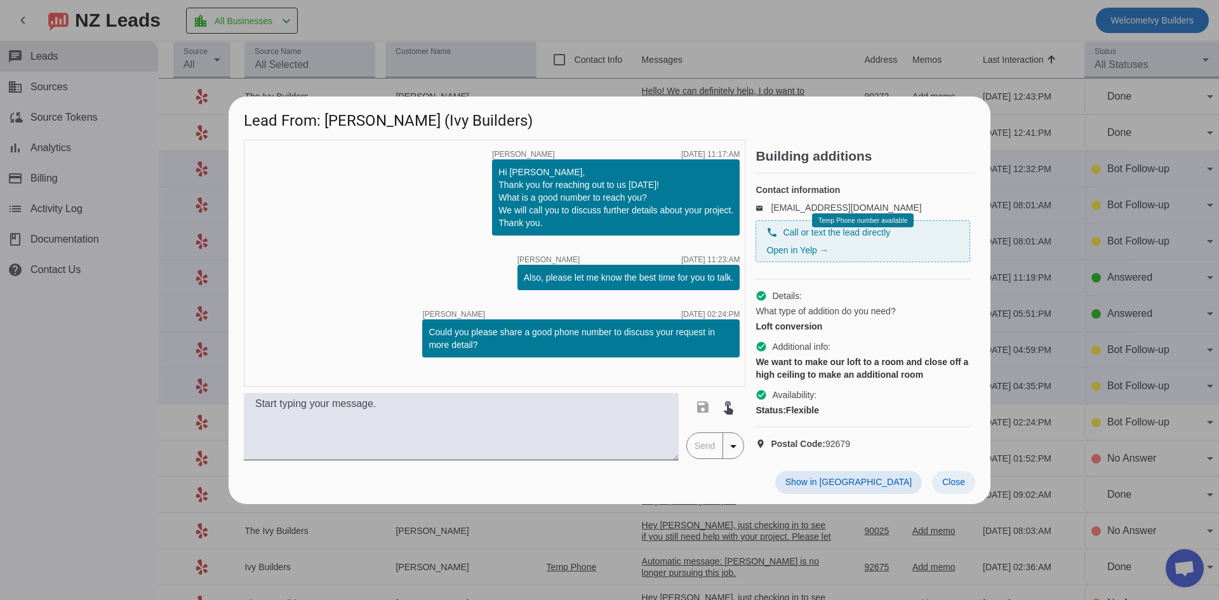
click at [939, 488] on span at bounding box center [953, 482] width 43 height 23
